Goal: Task Accomplishment & Management: Manage account settings

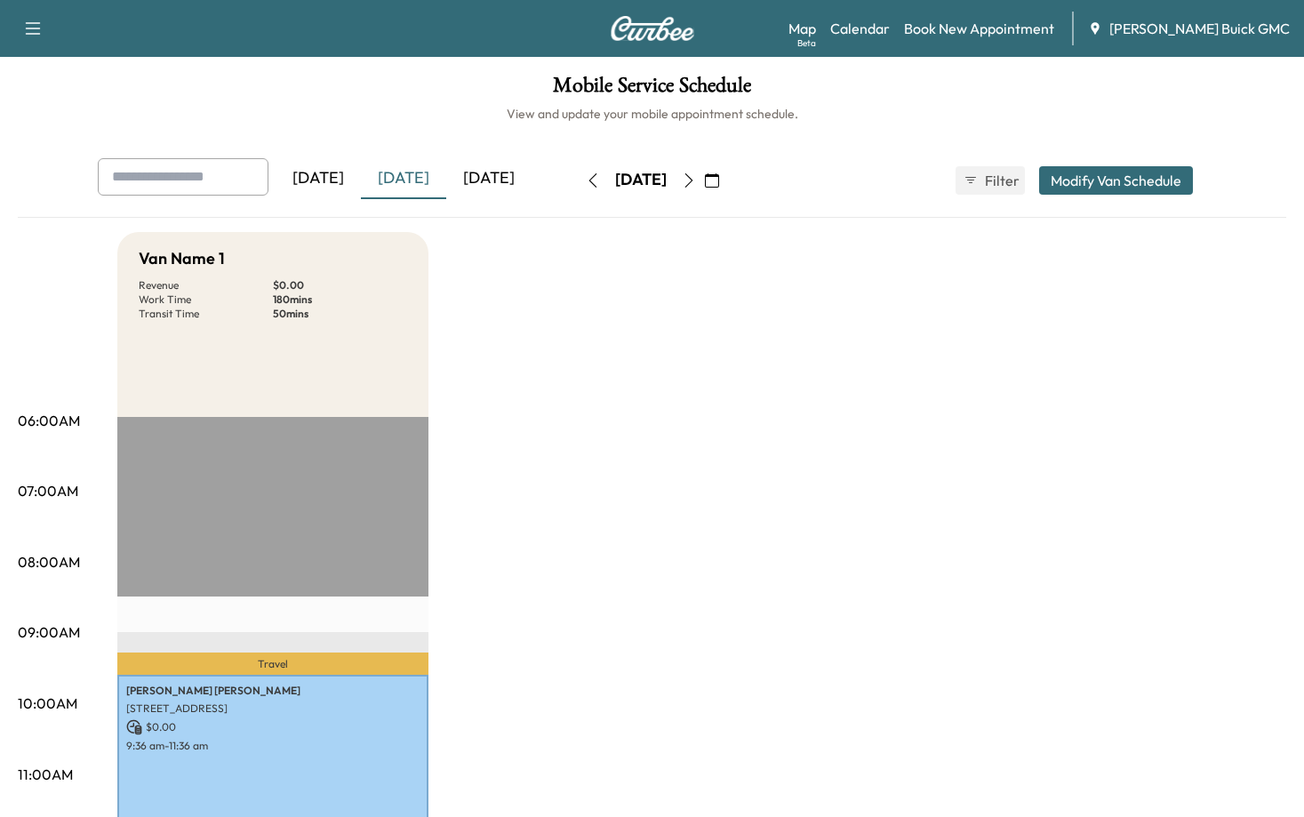
click at [578, 177] on button "button" at bounding box center [593, 180] width 30 height 28
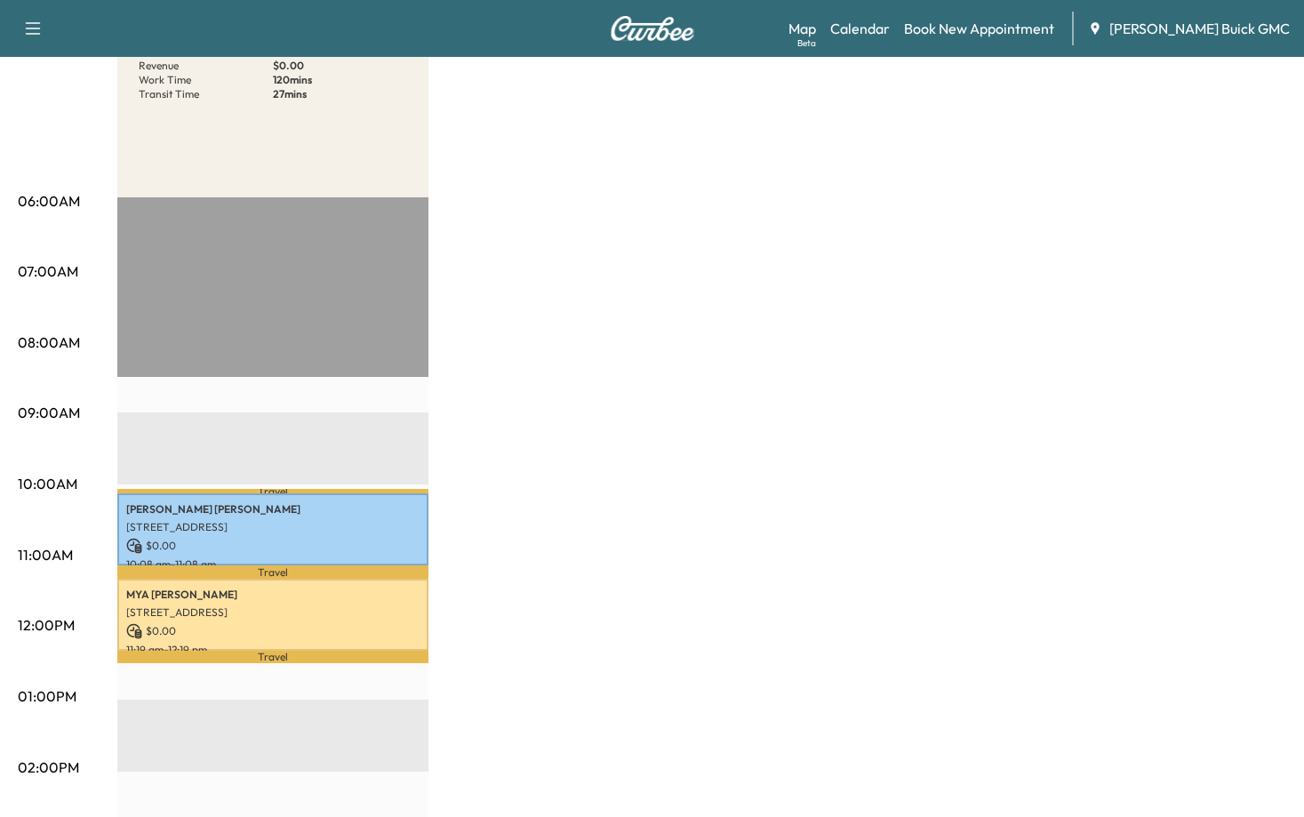
scroll to position [178, 0]
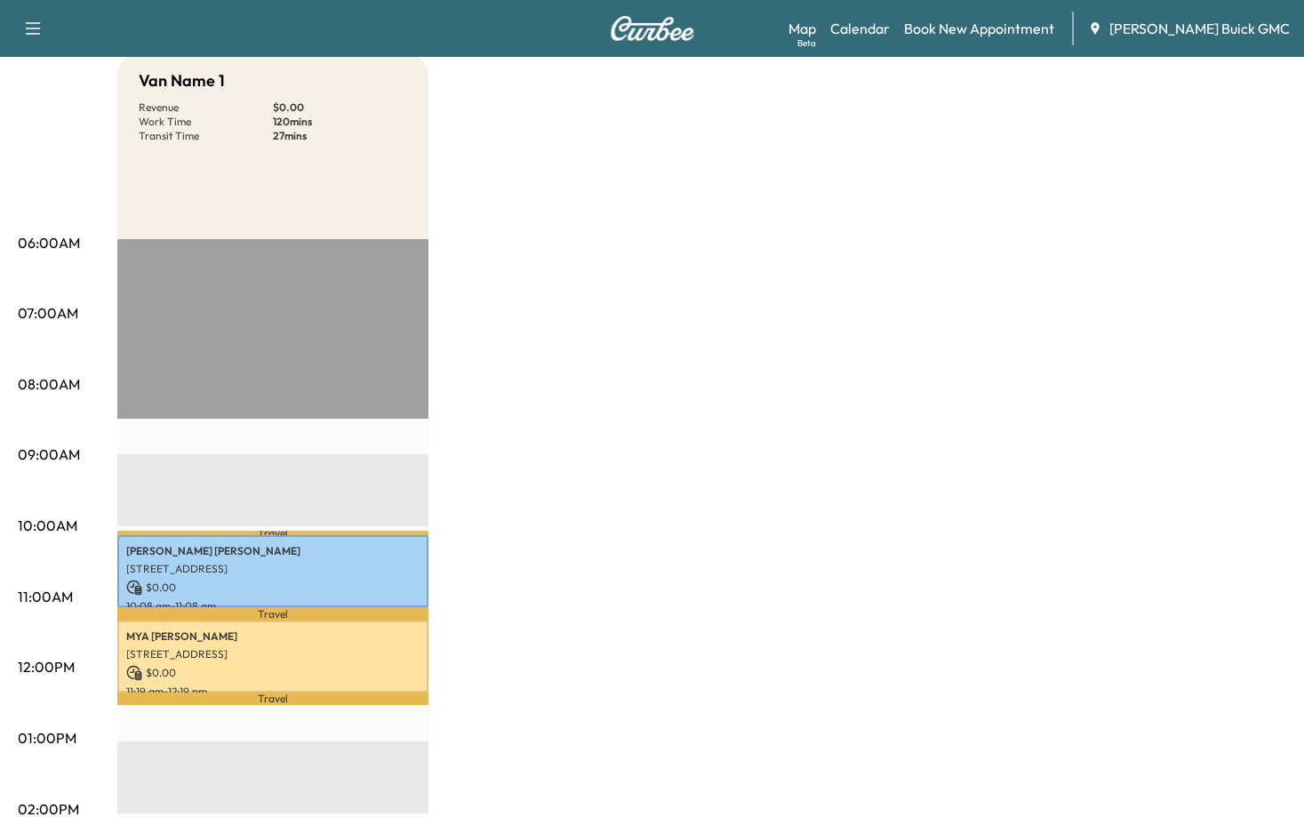
click at [669, 358] on div "Van Name 1 Revenue $ 0.00 Work Time 120 mins Transit Time 27 mins Travel [PERSO…" at bounding box center [701, 721] width 1169 height 1334
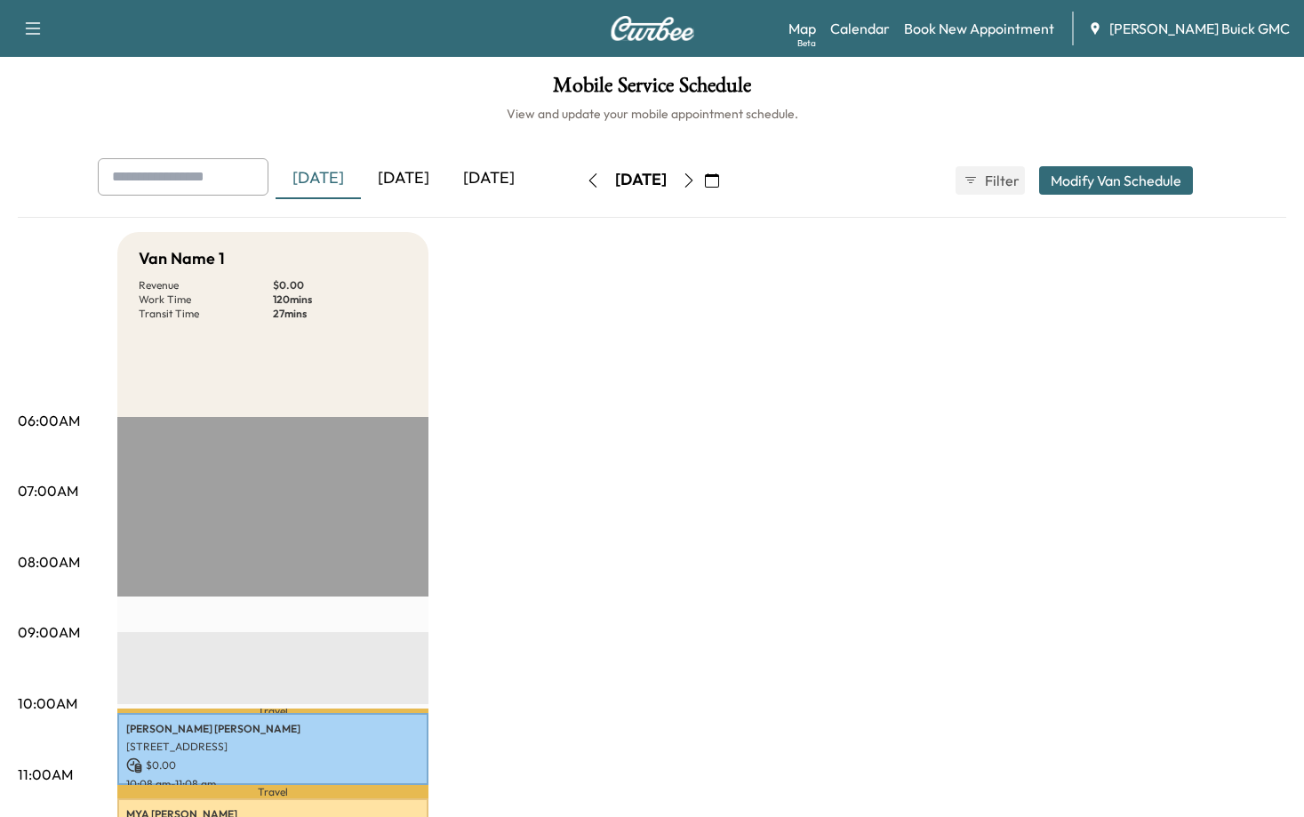
scroll to position [89, 0]
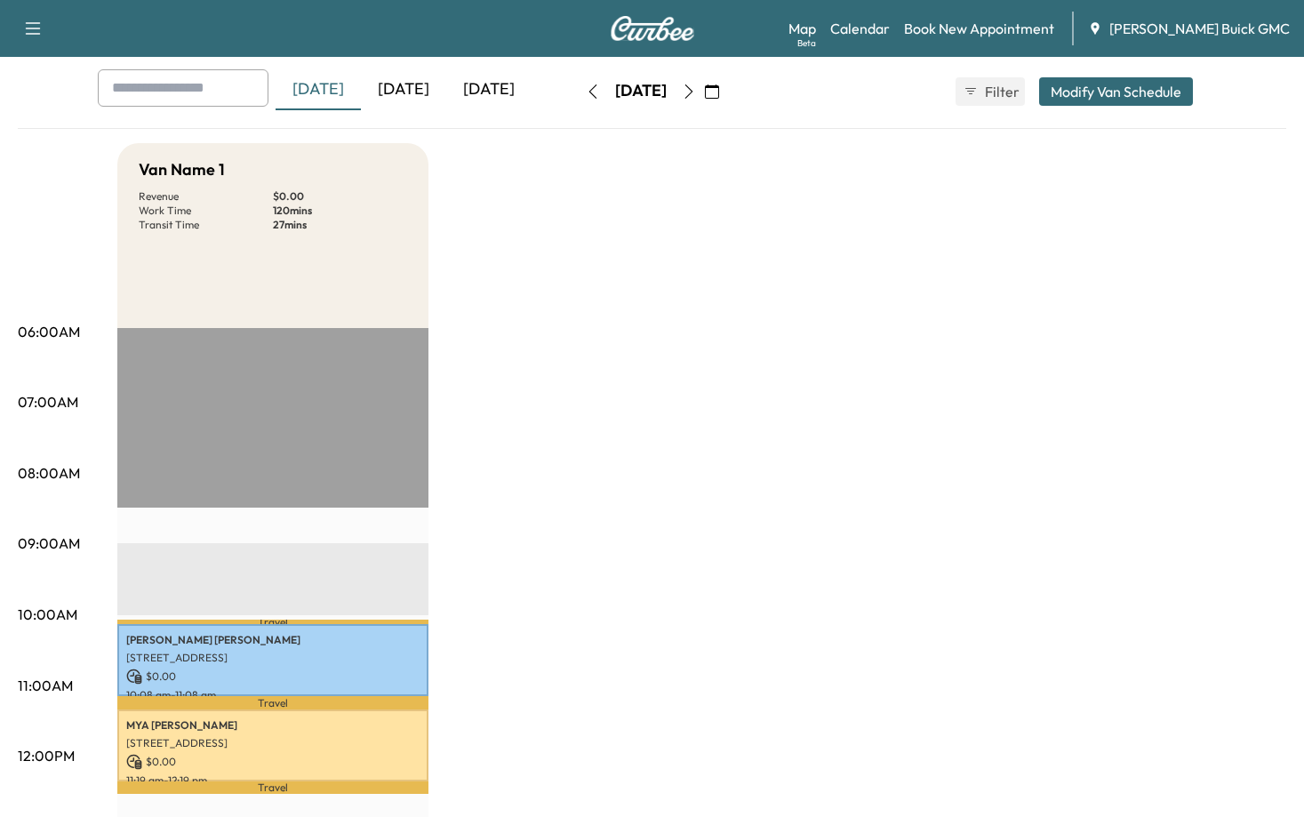
click at [485, 72] on div "[DATE]" at bounding box center [488, 89] width 85 height 41
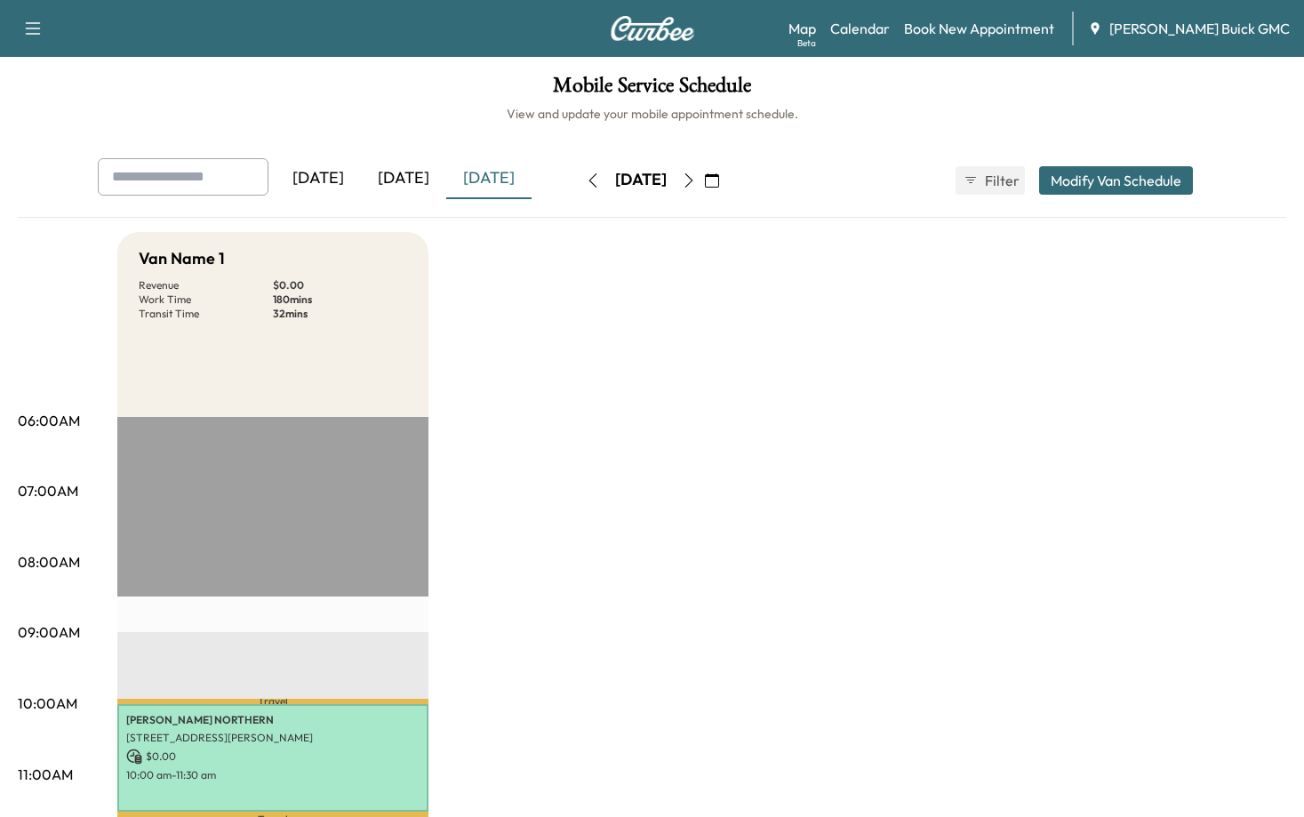
click at [480, 173] on div "[DATE]" at bounding box center [488, 178] width 85 height 41
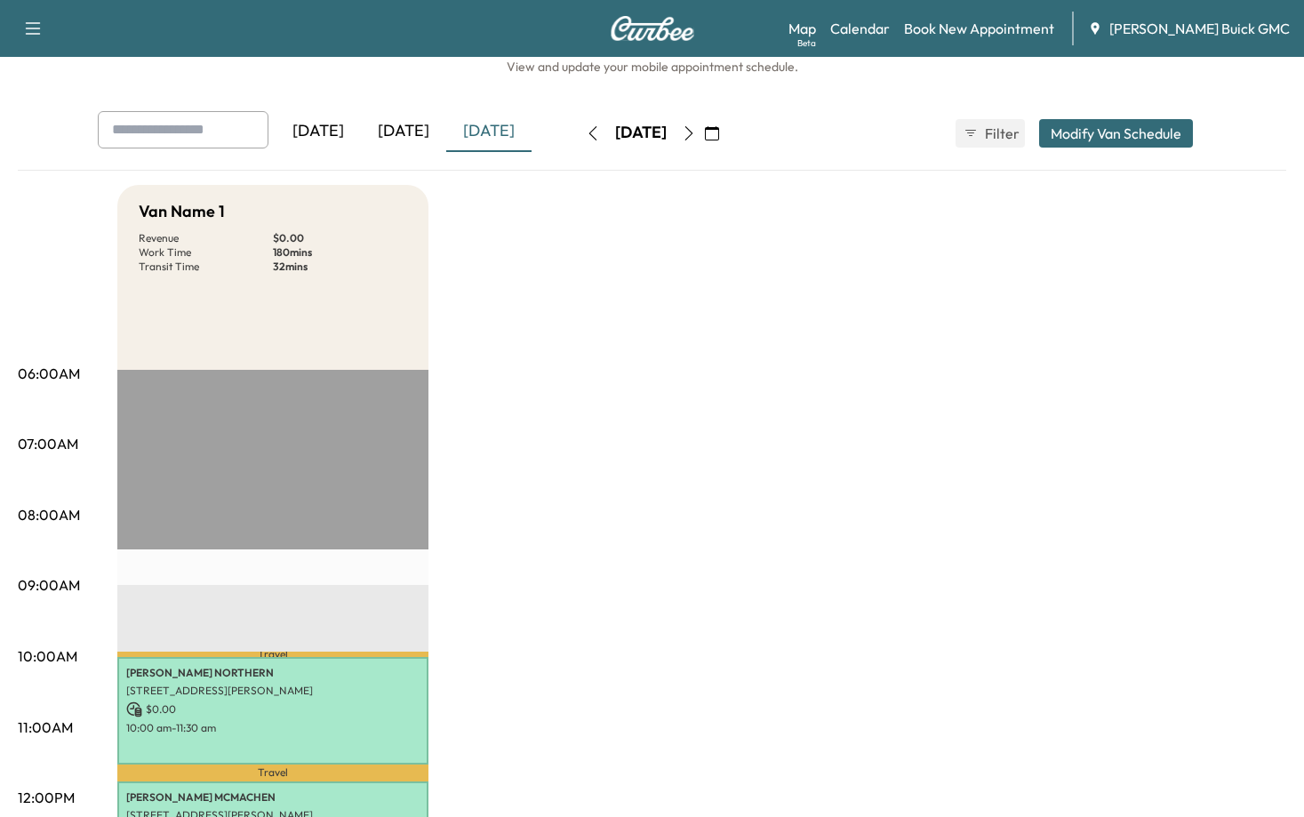
scroll to position [178, 0]
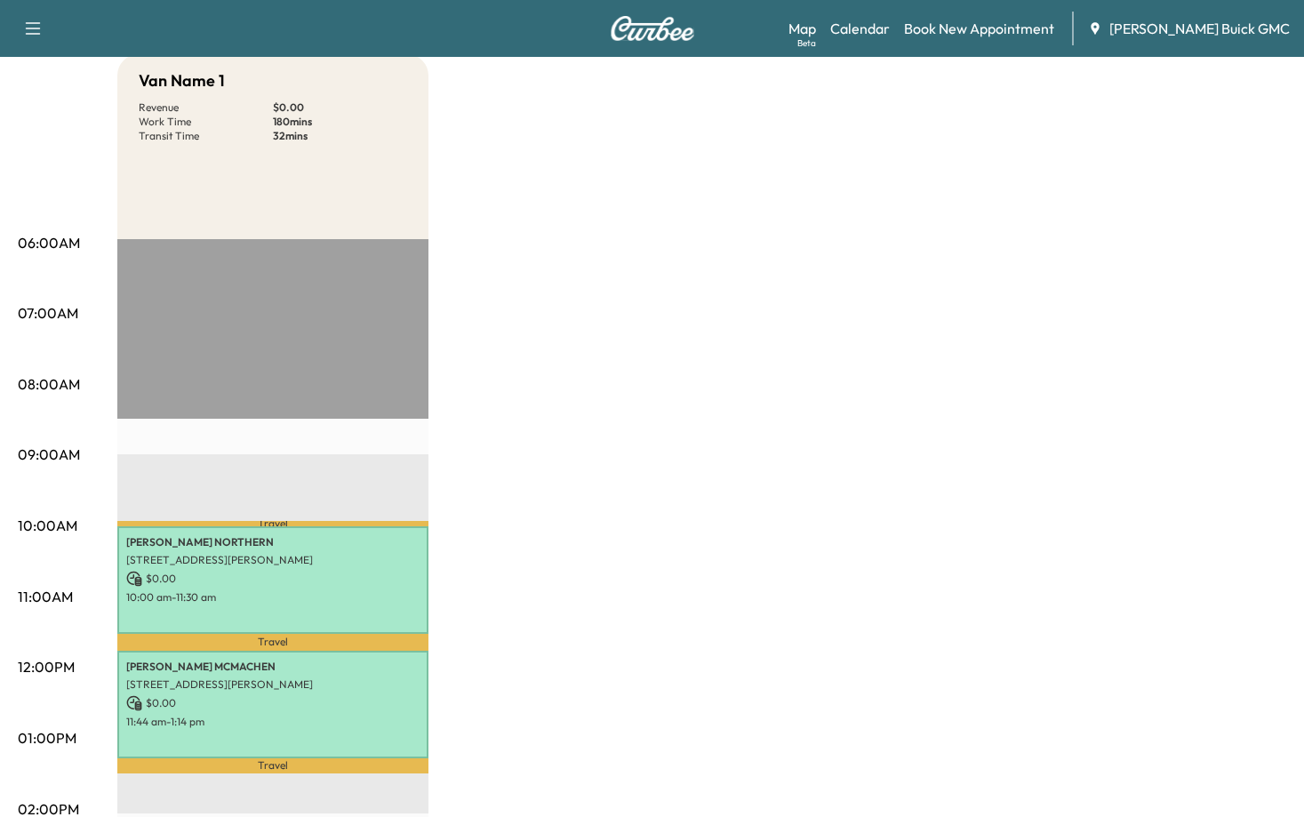
click at [358, 467] on div "Travel [PERSON_NAME] NORTHERN [STREET_ADDRESS][PERSON_NAME] $ 0.00 10:00 am - 1…" at bounding box center [272, 813] width 311 height 1149
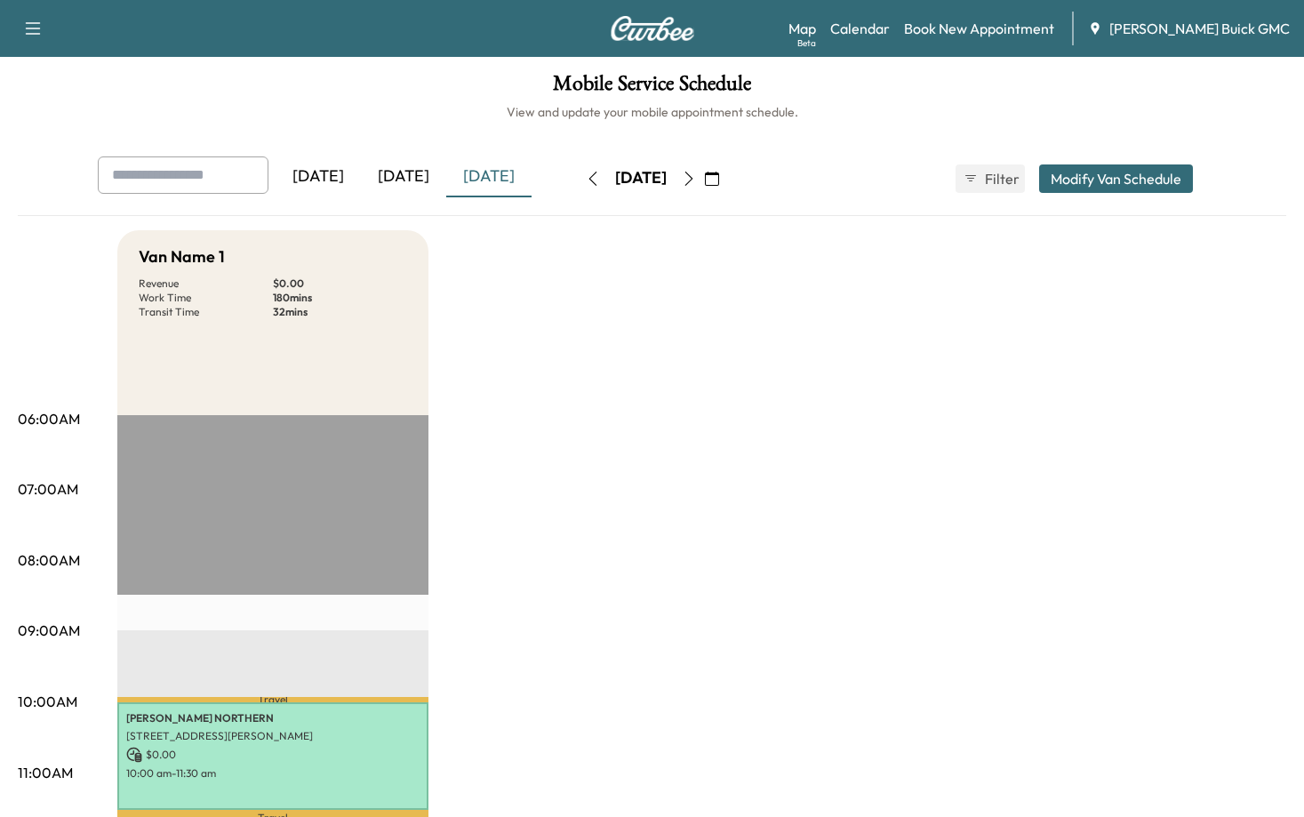
scroll to position [0, 0]
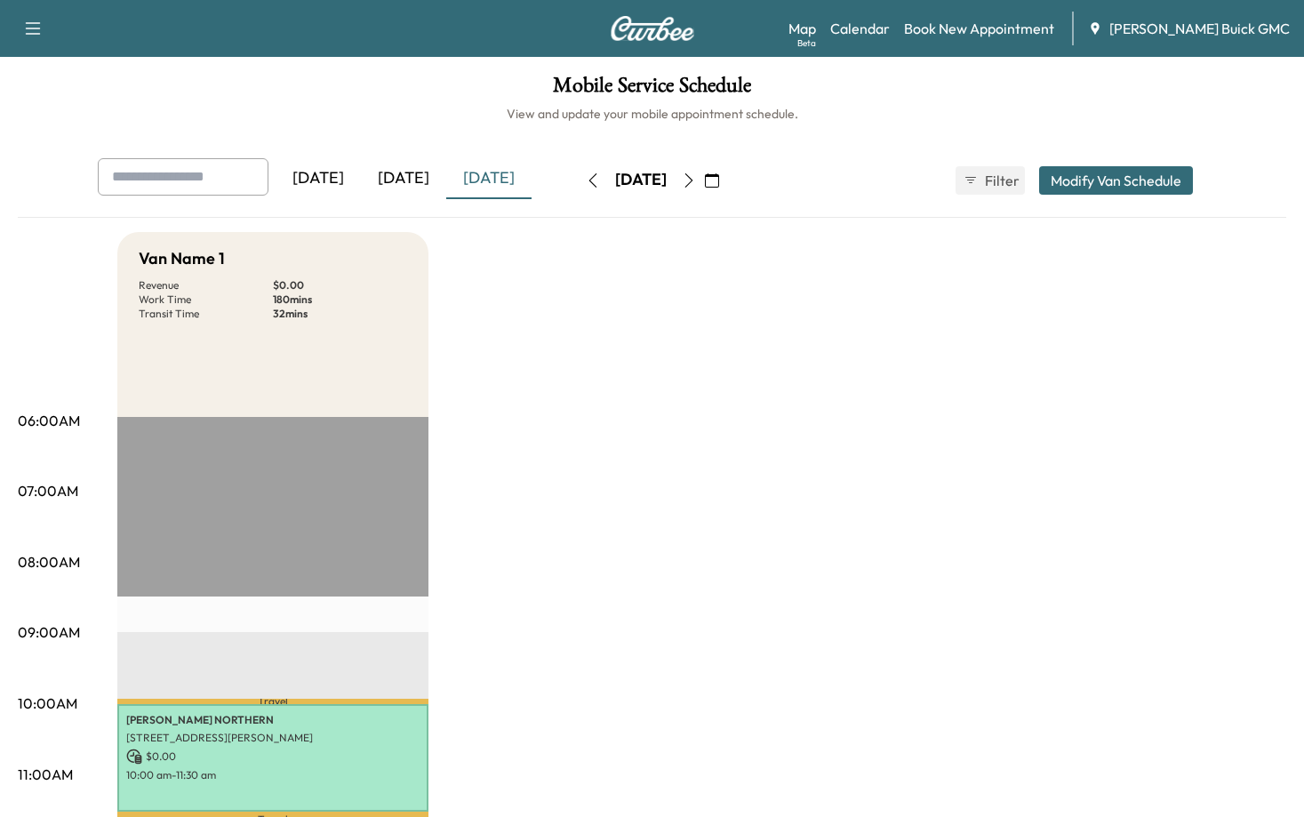
click at [489, 156] on div "Mobile Service Schedule View and update your mobile appointment schedule. [DATE…" at bounding box center [652, 820] width 1304 height 1526
click at [506, 183] on div "[DATE]" at bounding box center [488, 178] width 85 height 41
click at [1027, 36] on link "Book New Appointment" at bounding box center [979, 28] width 150 height 21
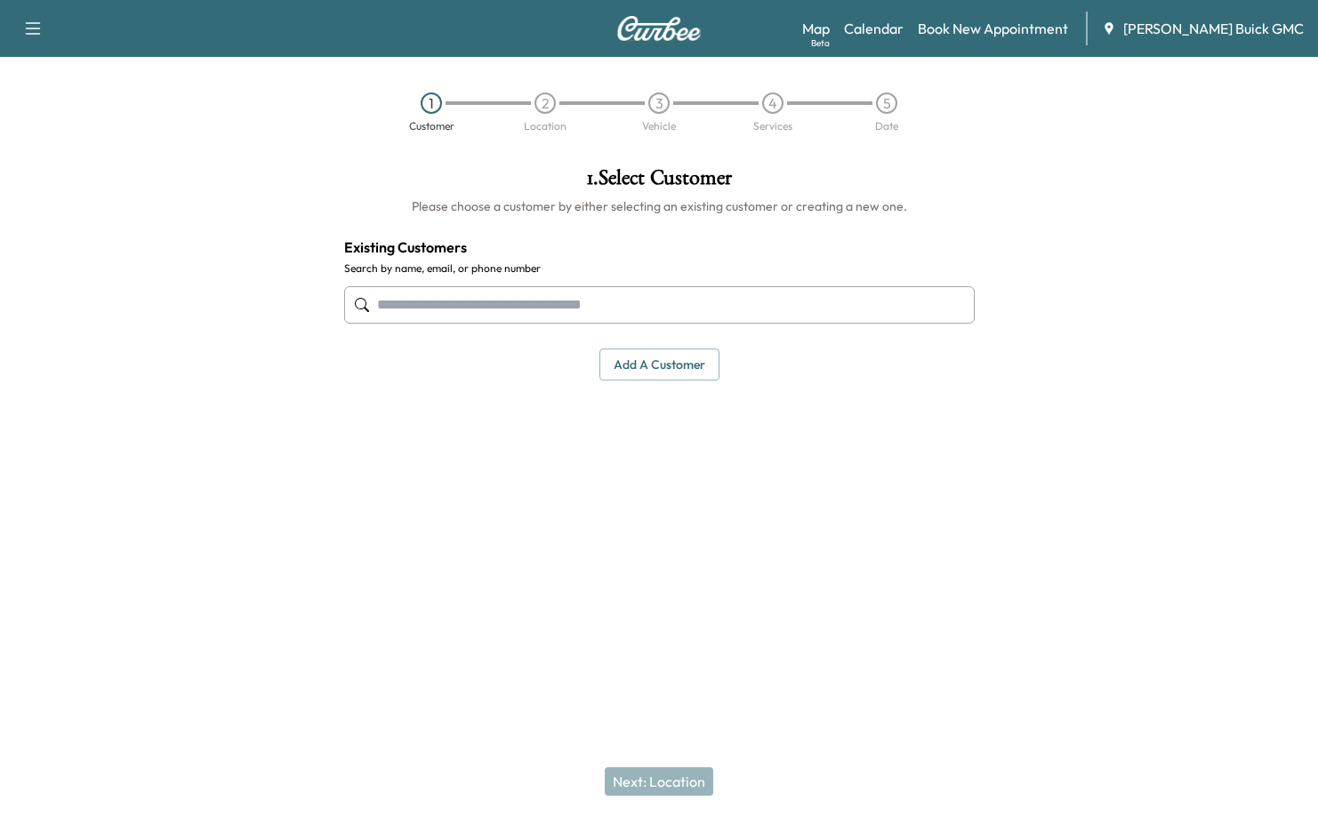
click at [624, 315] on input "text" at bounding box center [659, 304] width 630 height 37
paste input "**********"
type input "**********"
drag, startPoint x: 645, startPoint y: 318, endPoint x: -206, endPoint y: 252, distance: 854.3
click at [0, 252] on html "**********" at bounding box center [659, 408] width 1318 height 817
